Goal: Transaction & Acquisition: Download file/media

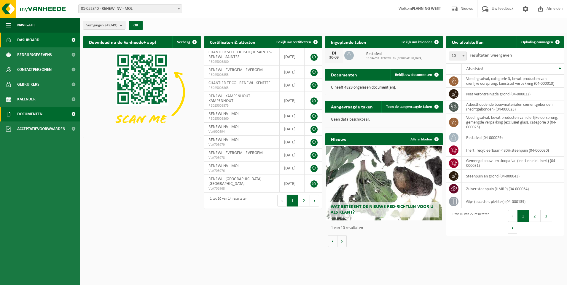
click at [26, 115] on span "Documenten" at bounding box center [29, 114] width 25 height 15
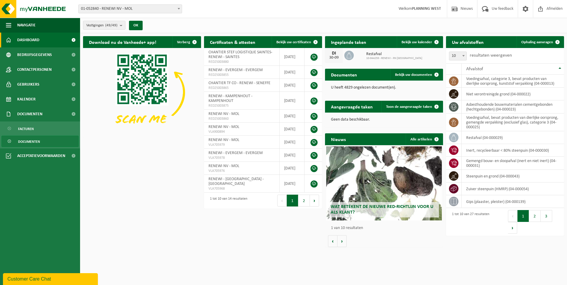
click at [34, 144] on span "Documenten" at bounding box center [29, 141] width 22 height 11
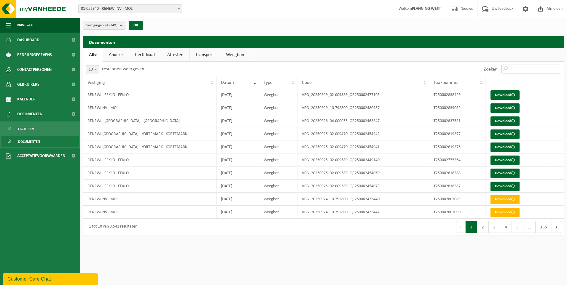
click at [509, 67] on input "Zoeken:" at bounding box center [532, 69] width 60 height 9
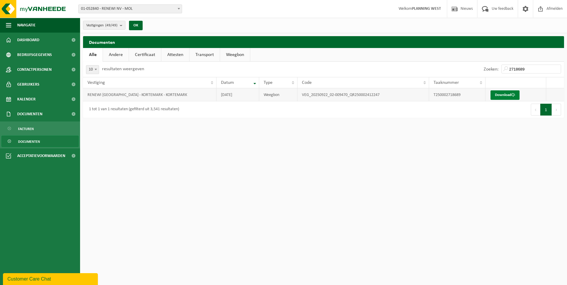
click at [503, 94] on link "Download" at bounding box center [505, 94] width 29 height 9
drag, startPoint x: 535, startPoint y: 69, endPoint x: 504, endPoint y: 70, distance: 30.6
click at [504, 70] on input "2718689" at bounding box center [532, 69] width 60 height 9
click at [501, 95] on link "Download" at bounding box center [505, 94] width 29 height 9
click at [498, 95] on link "Download" at bounding box center [505, 94] width 29 height 9
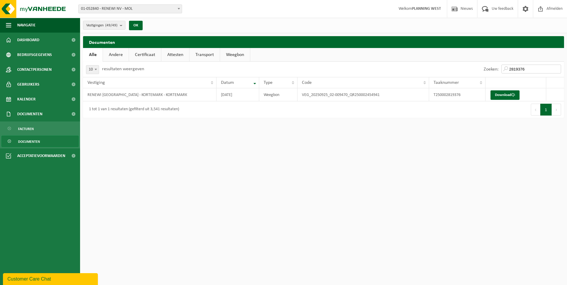
drag, startPoint x: 533, startPoint y: 70, endPoint x: 498, endPoint y: 69, distance: 35.1
click at [498, 69] on div "Zoeken: 2819376" at bounding box center [522, 69] width 83 height 15
type input "2819377"
click at [504, 96] on link "Download" at bounding box center [505, 94] width 29 height 9
